Goal: Check status

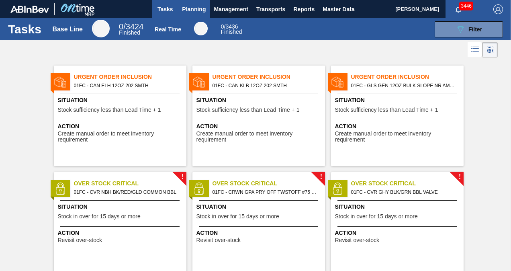
click at [181, 10] on button "Planning" at bounding box center [194, 9] width 32 height 18
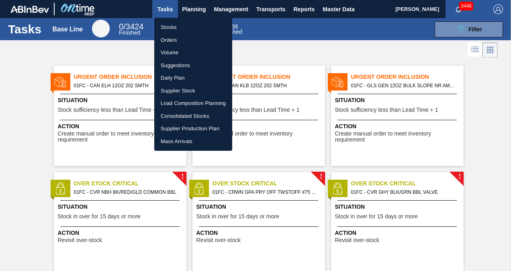
click at [118, 51] on div at bounding box center [255, 135] width 511 height 271
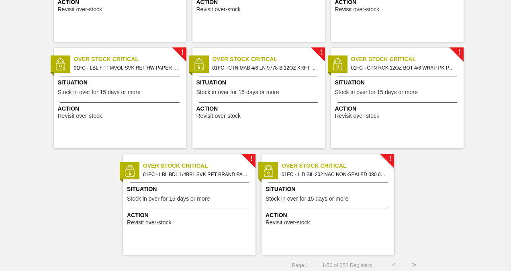
scroll to position [1619, 0]
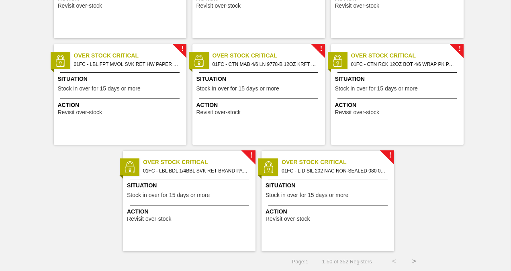
click at [415, 262] on button ">" at bounding box center [414, 261] width 20 height 20
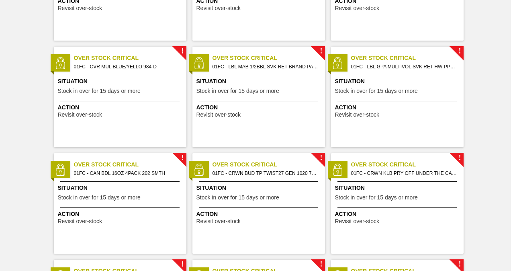
scroll to position [0, 0]
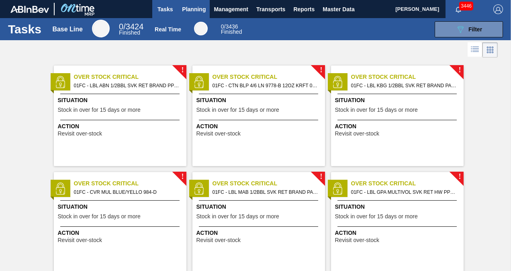
click at [195, 10] on span "Planning" at bounding box center [194, 9] width 24 height 10
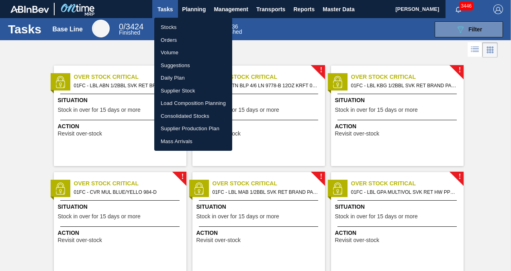
drag, startPoint x: 172, startPoint y: 27, endPoint x: 203, endPoint y: 39, distance: 33.7
click at [172, 27] on li "Stocks" at bounding box center [193, 27] width 78 height 13
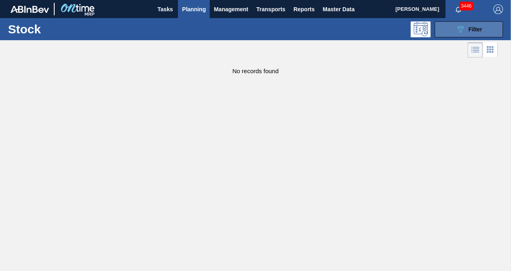
click at [447, 27] on button "089F7B8B-B2A5-4AFE-B5C0-19BA573D28AC Filter" at bounding box center [469, 29] width 68 height 16
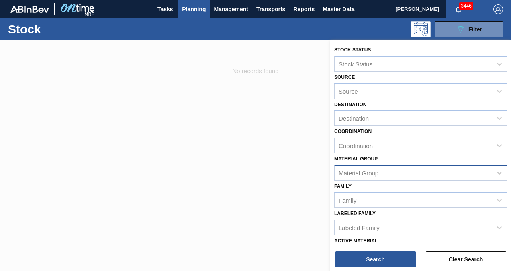
scroll to position [121, 0]
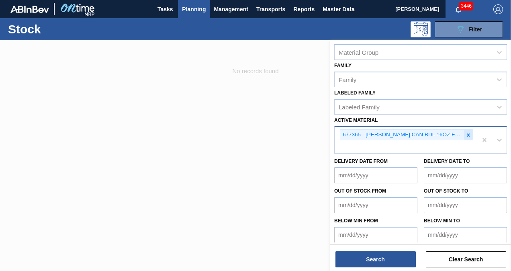
click at [470, 134] on icon at bounding box center [469, 135] width 6 height 6
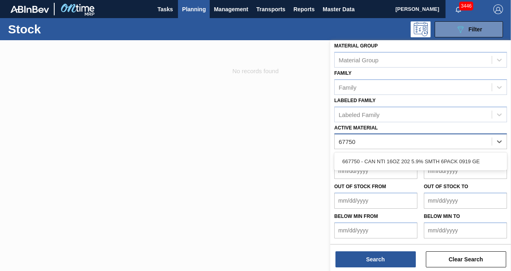
scroll to position [112, 0]
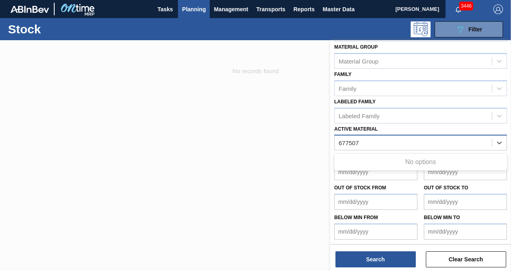
type Material "677507"
click at [250, 158] on div at bounding box center [255, 175] width 511 height 271
